Goal: Find specific page/section: Find specific page/section

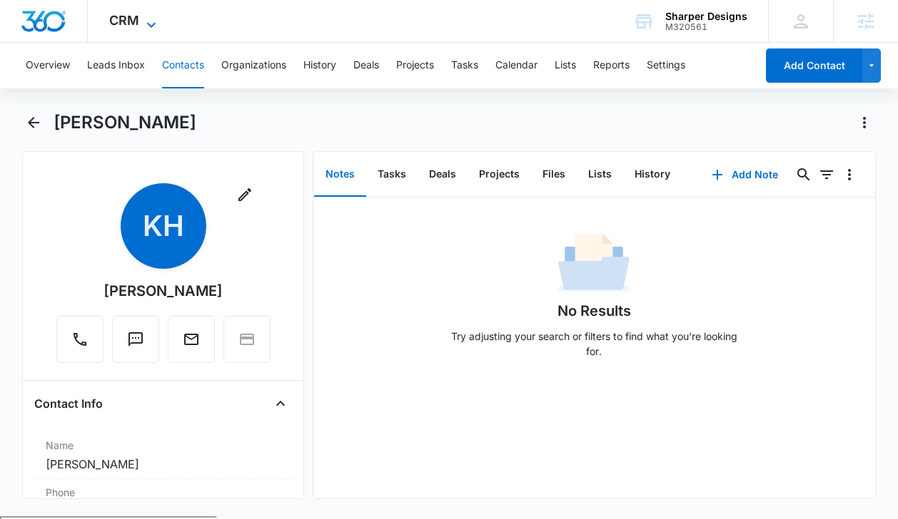
click at [143, 24] on icon at bounding box center [151, 24] width 17 height 17
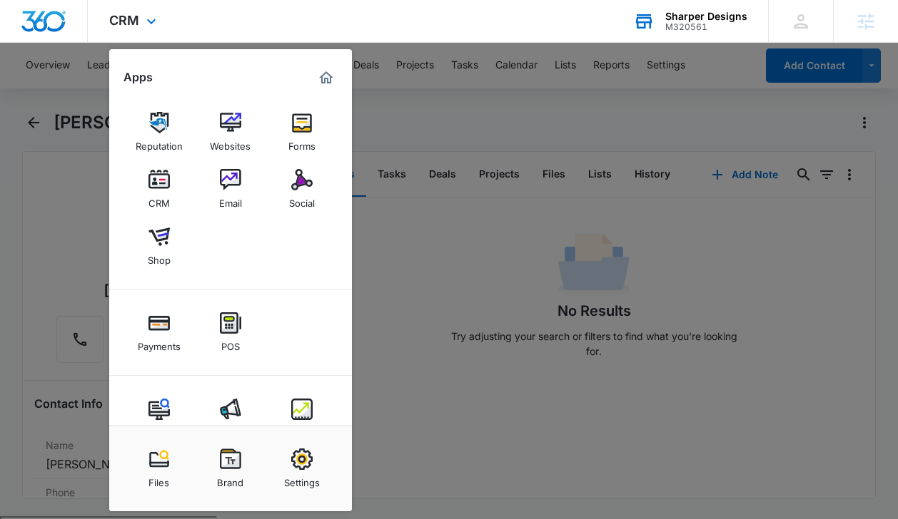
click at [699, 18] on div "Sharper Designs" at bounding box center [706, 16] width 82 height 11
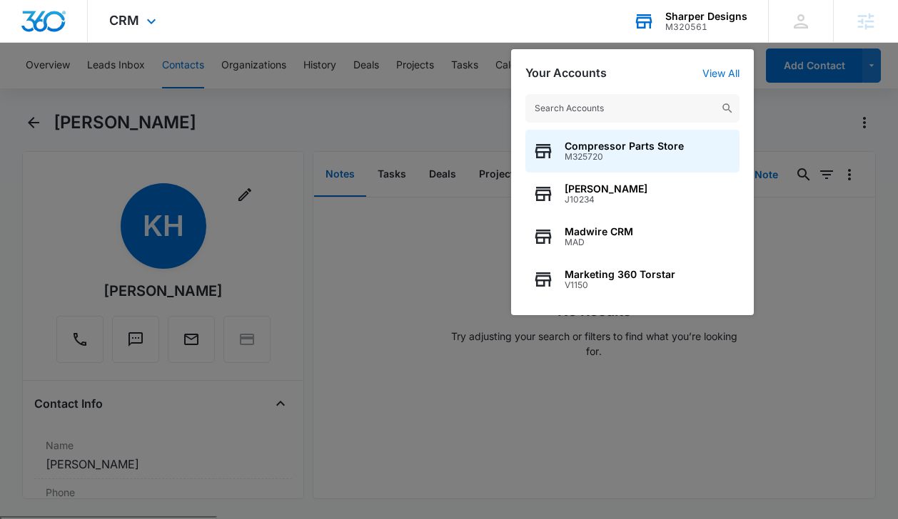
click at [577, 106] on input "text" at bounding box center [632, 108] width 214 height 29
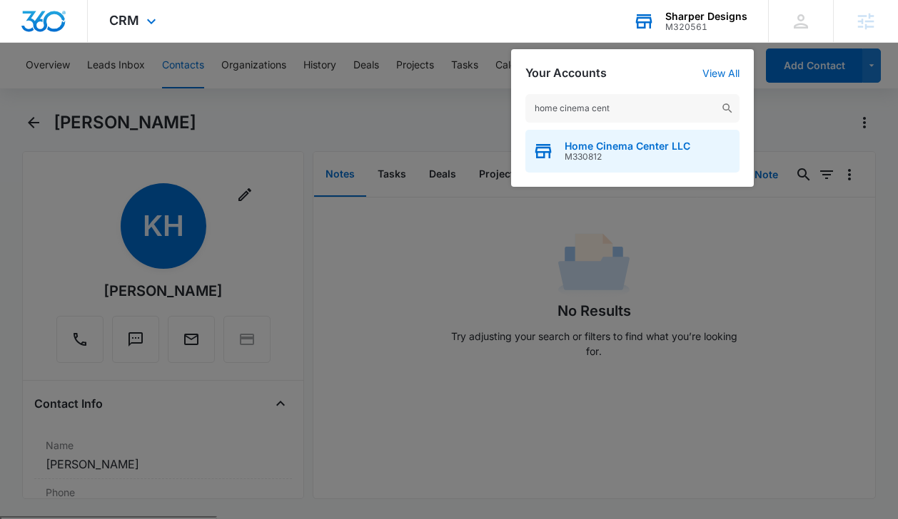
type input "home cinema cent"
click at [599, 147] on span "Home Cinema Center LLC" at bounding box center [627, 146] width 126 height 11
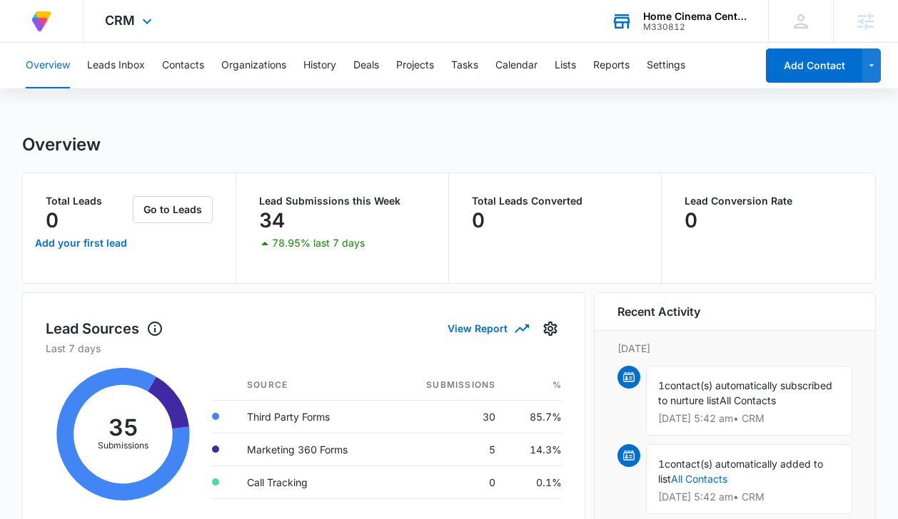
click at [135, 28] on div "CRM Apps Reputation Forms CRM Email Social Payments POS Content Ads Intelligenc…" at bounding box center [129, 21] width 93 height 42
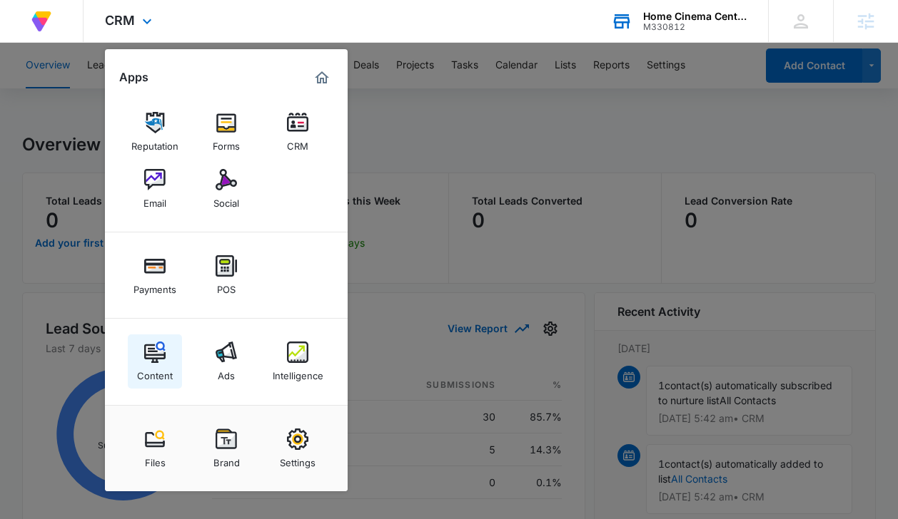
click at [153, 353] on img at bounding box center [154, 352] width 21 height 21
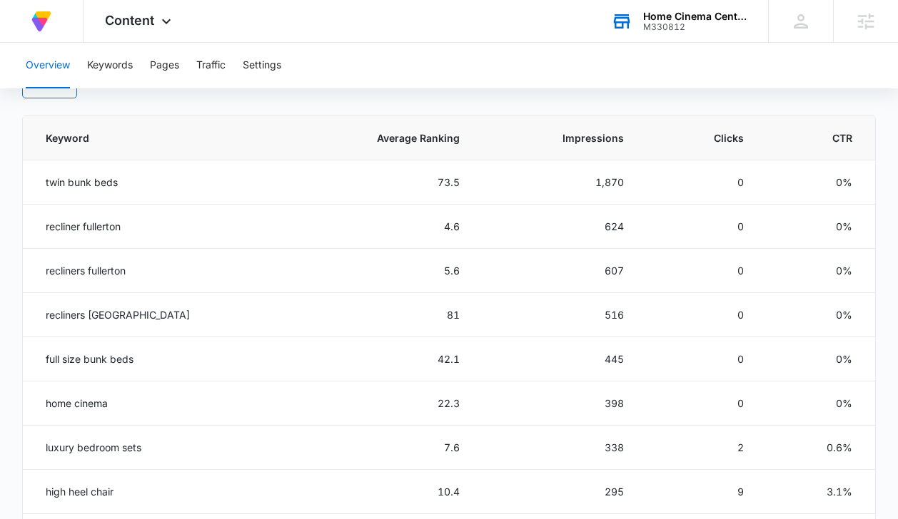
scroll to position [628, 0]
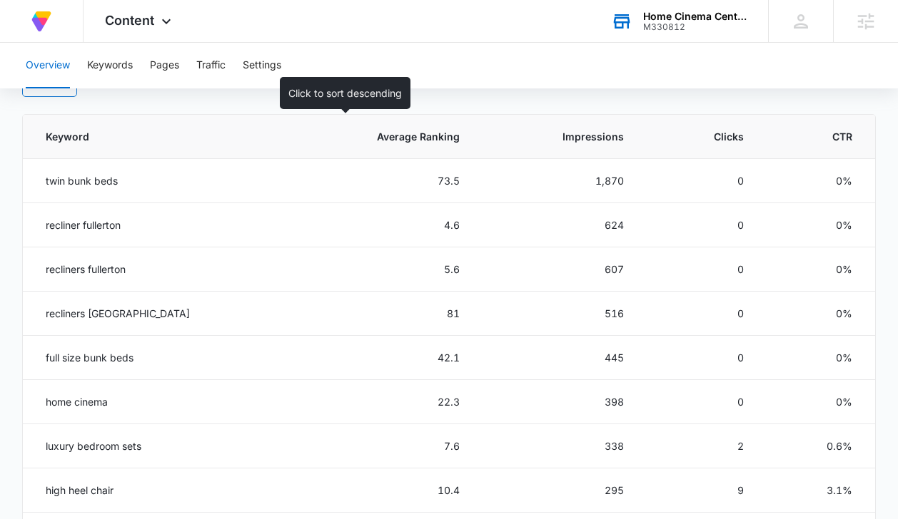
click at [414, 133] on span "Average Ranking" at bounding box center [389, 136] width 139 height 15
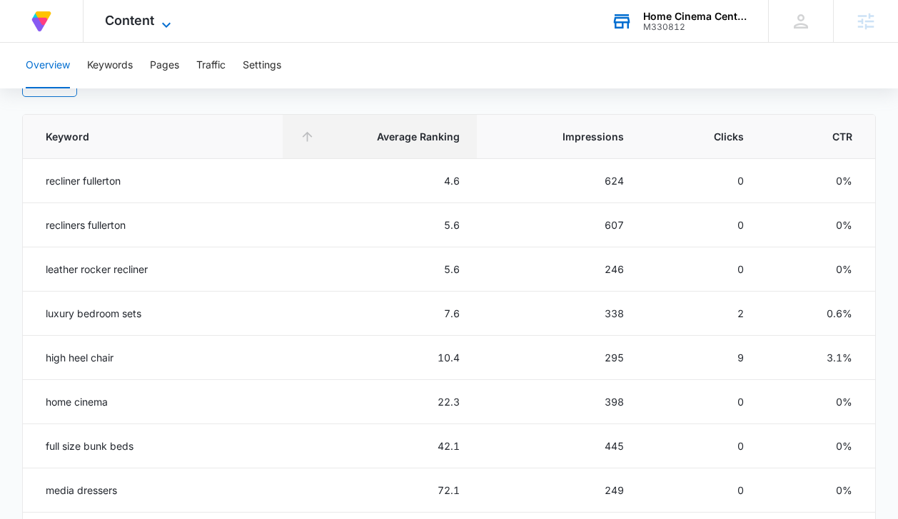
click at [149, 15] on span "Content" at bounding box center [129, 20] width 49 height 15
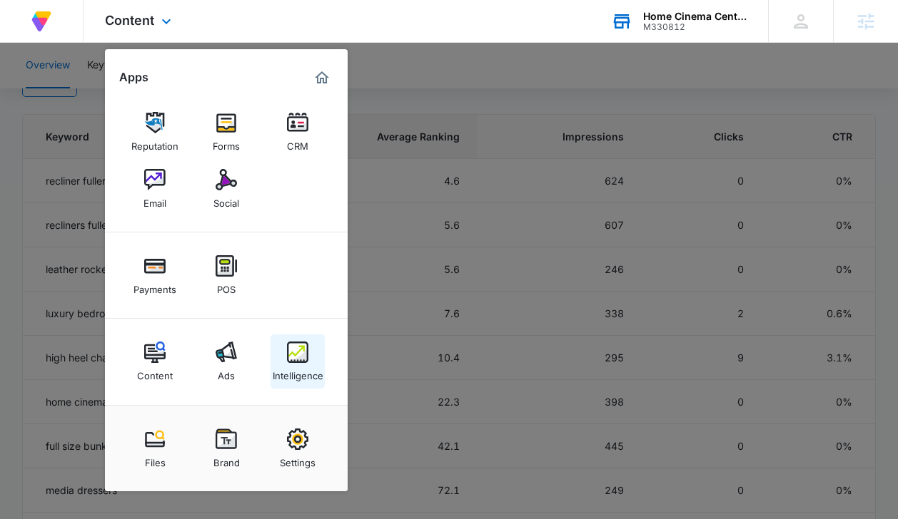
click at [290, 359] on img at bounding box center [297, 352] width 21 height 21
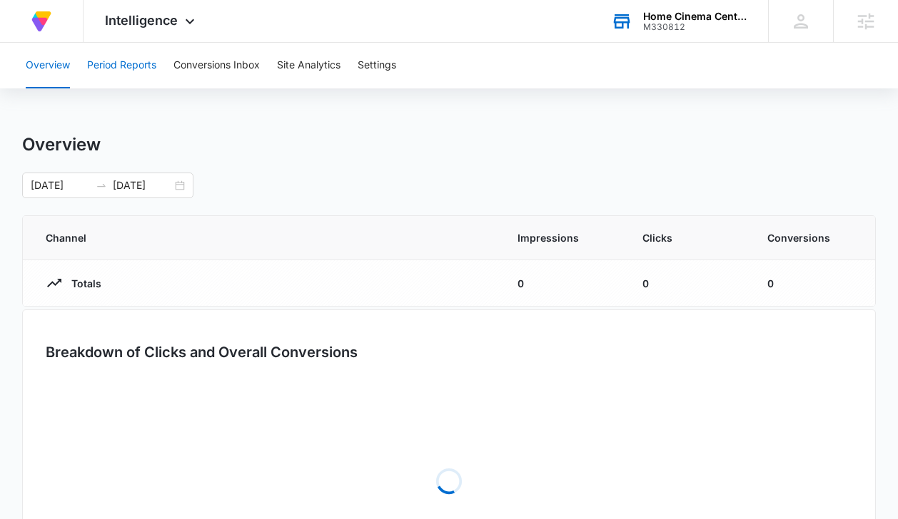
click at [125, 69] on button "Period Reports" at bounding box center [121, 66] width 69 height 46
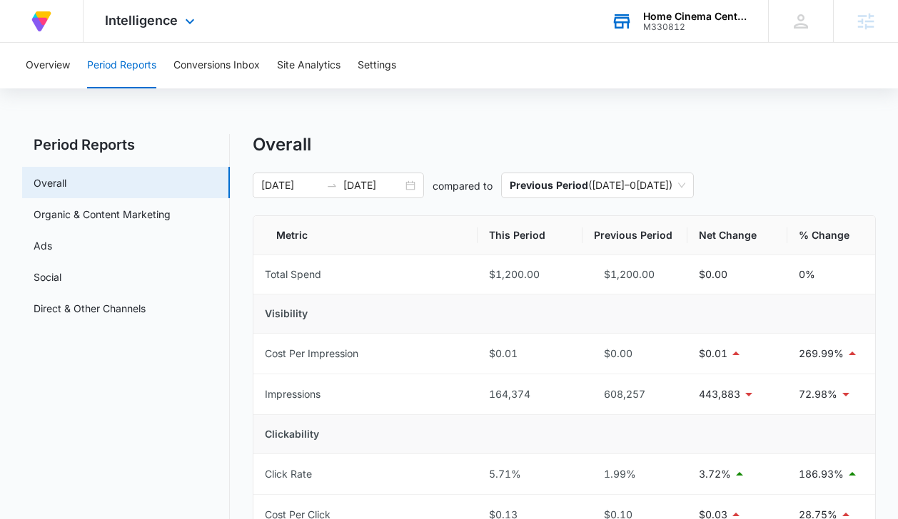
click at [634, 42] on div "At Volusion, we work hard to [PERSON_NAME] a great work environment where every…" at bounding box center [449, 21] width 898 height 43
click at [643, 29] on div "M330812" at bounding box center [695, 27] width 104 height 10
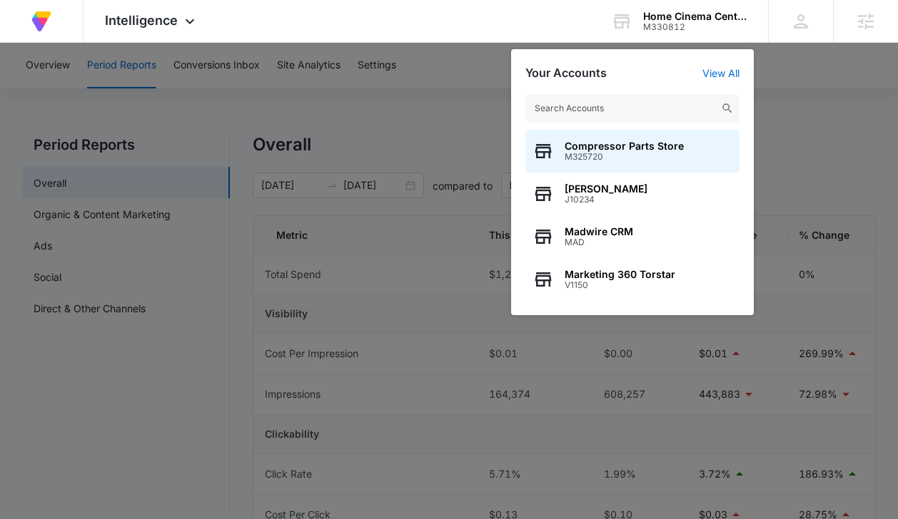
click at [626, 115] on input "text" at bounding box center [632, 108] width 214 height 29
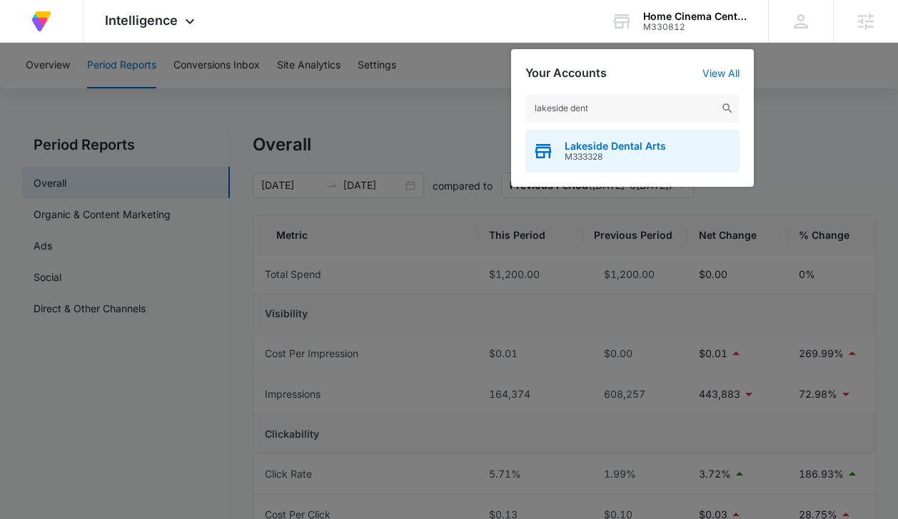
type input "lakeside dent"
click at [622, 152] on span "M333328" at bounding box center [614, 157] width 101 height 10
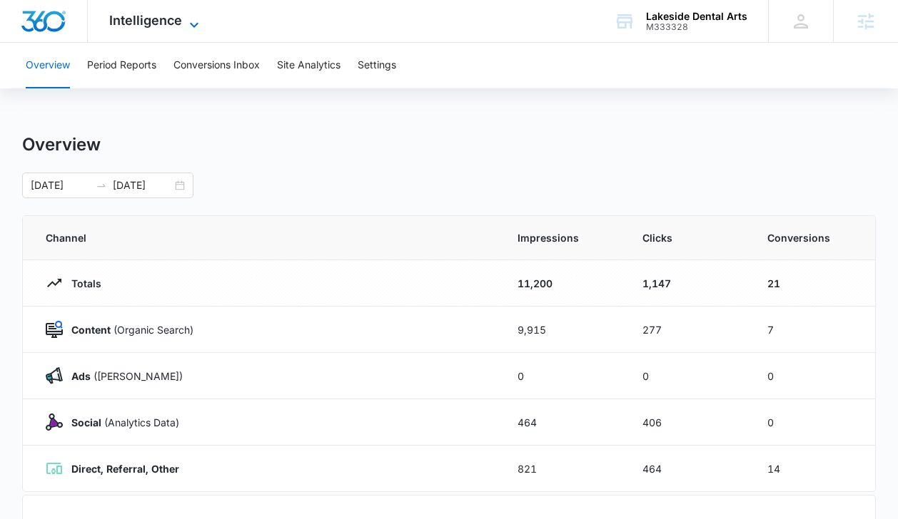
click at [192, 19] on icon at bounding box center [194, 24] width 17 height 17
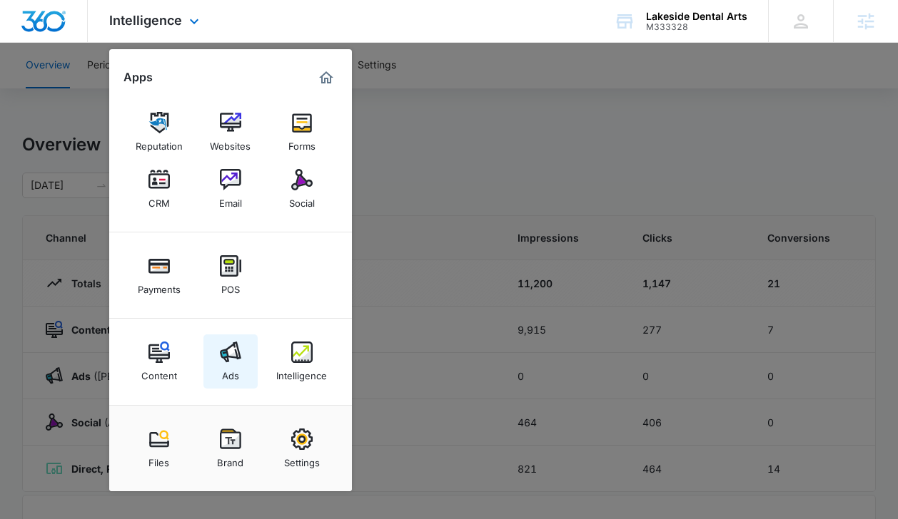
click at [214, 367] on link "Ads" at bounding box center [230, 362] width 54 height 54
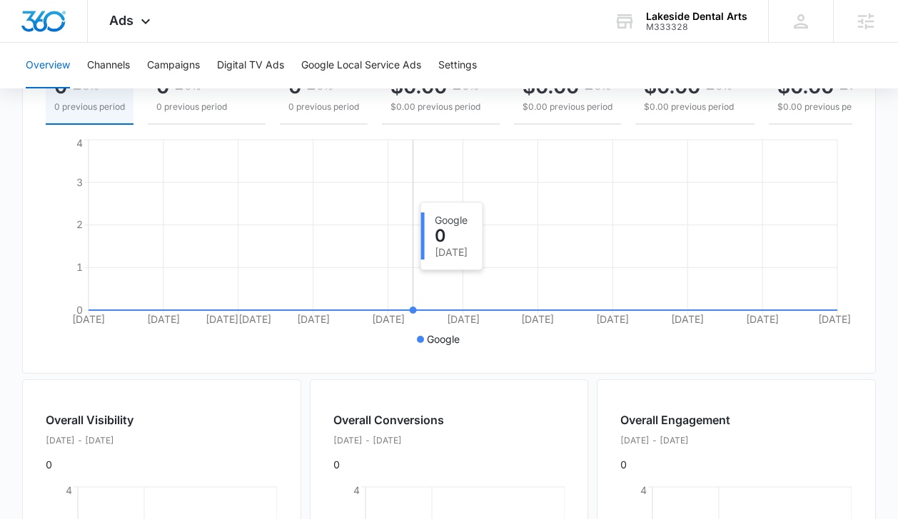
scroll to position [225, 0]
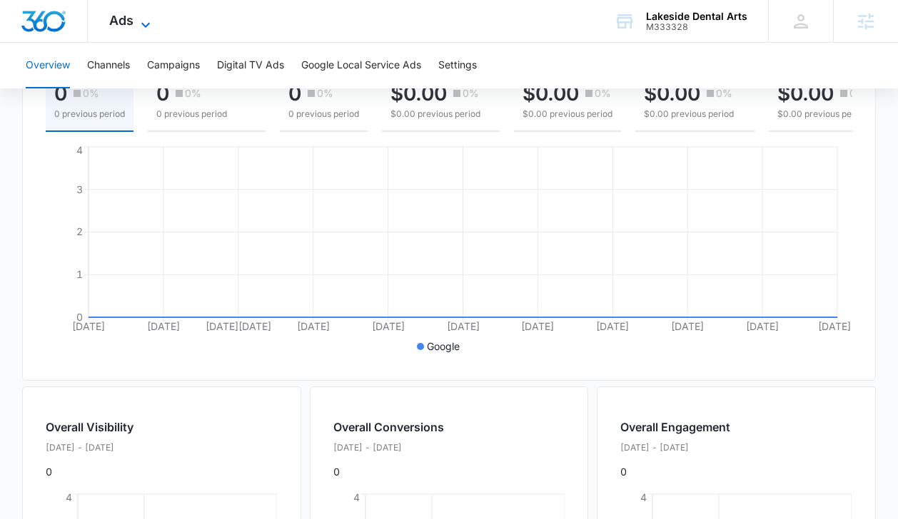
click at [138, 19] on icon at bounding box center [145, 24] width 17 height 17
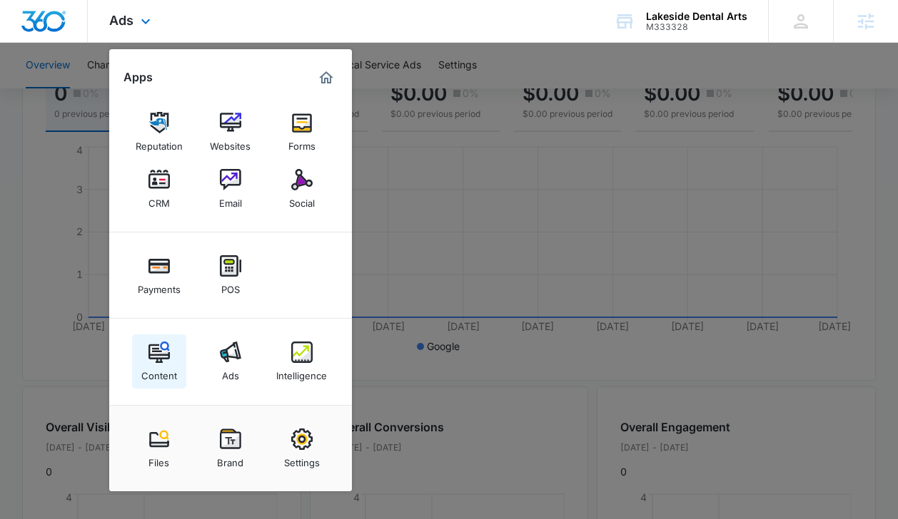
click at [157, 375] on div "Content" at bounding box center [159, 372] width 36 height 19
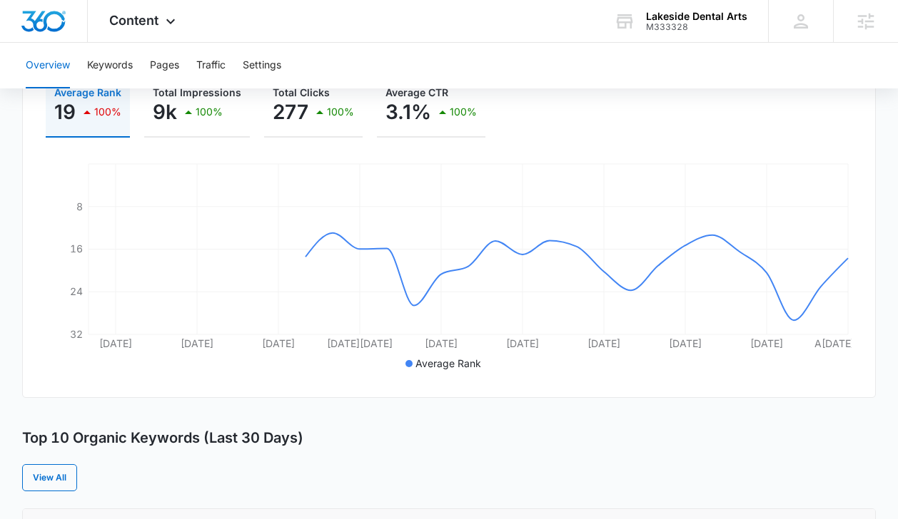
scroll to position [232, 0]
